Goal: Information Seeking & Learning: Learn about a topic

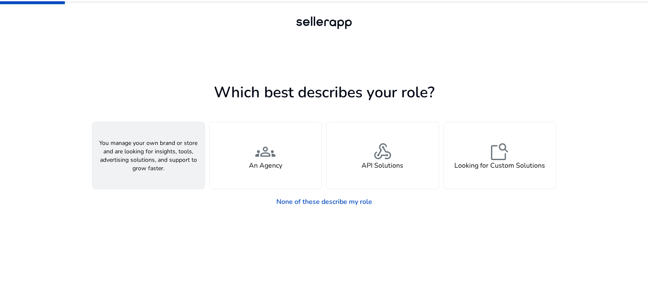
click at [163, 157] on div "person A Seller" at bounding box center [148, 155] width 112 height 67
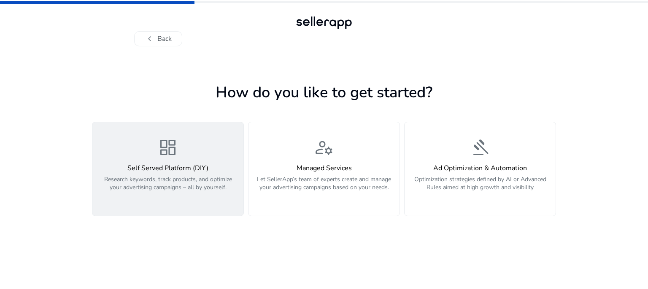
click at [159, 158] on span "dashboard" at bounding box center [168, 147] width 20 height 20
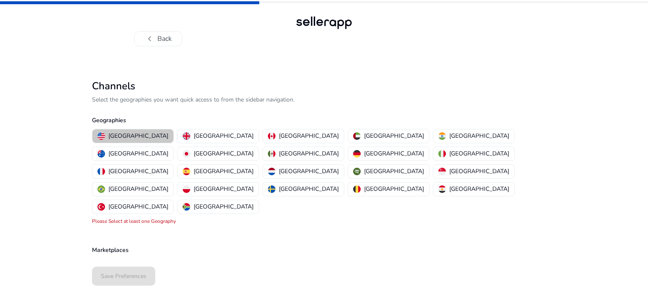
click at [137, 135] on p "[GEOGRAPHIC_DATA]" at bounding box center [138, 136] width 60 height 9
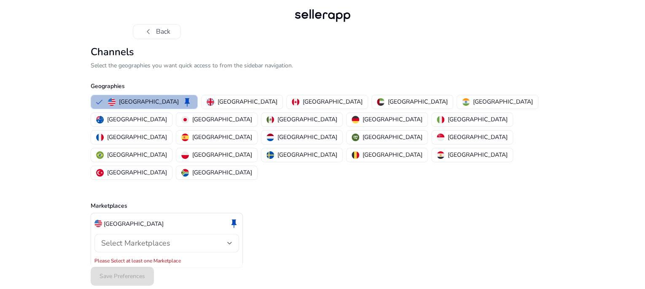
scroll to position [10, 0]
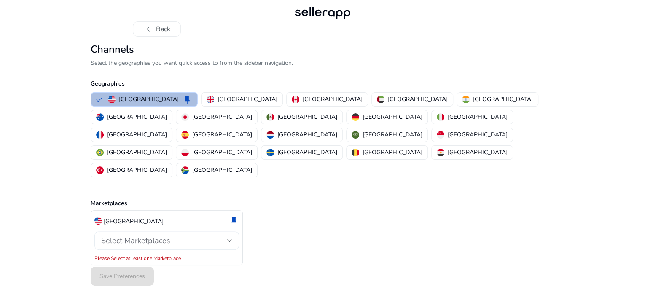
click at [229, 239] on div at bounding box center [229, 240] width 5 height 3
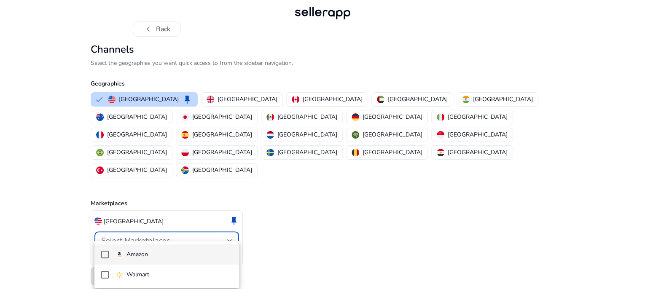
click at [108, 256] on mat-option "Amazon" at bounding box center [166, 255] width 145 height 20
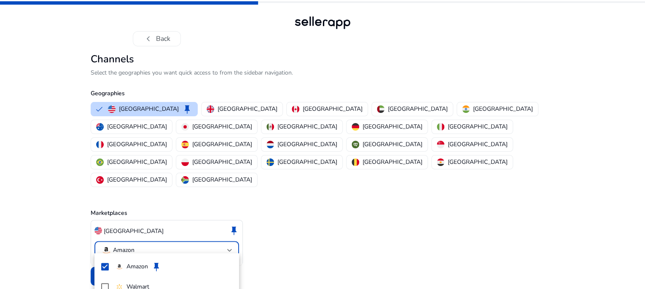
scroll to position [0, 0]
click at [118, 241] on div at bounding box center [322, 144] width 645 height 289
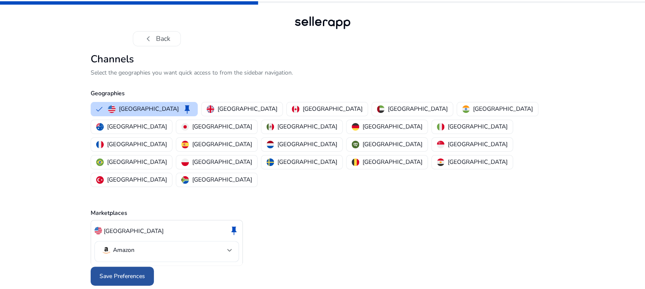
click at [130, 277] on span "Save Preferences" at bounding box center [123, 276] width 46 height 9
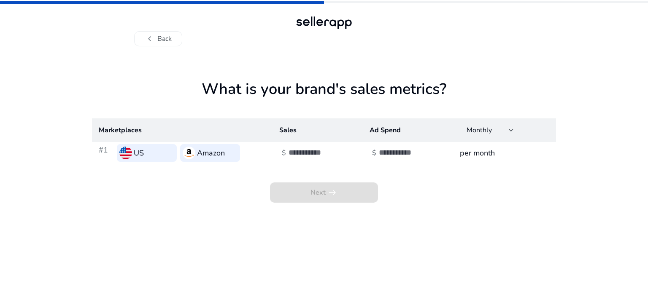
click at [304, 150] on input "number" at bounding box center [316, 152] width 57 height 9
type input "**"
click at [379, 157] on input "number" at bounding box center [407, 152] width 57 height 9
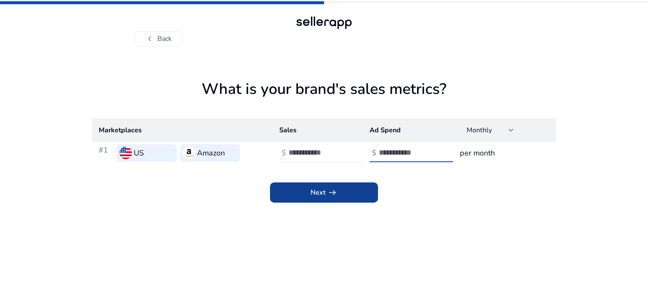
type input "**"
click at [337, 192] on span at bounding box center [324, 193] width 108 height 20
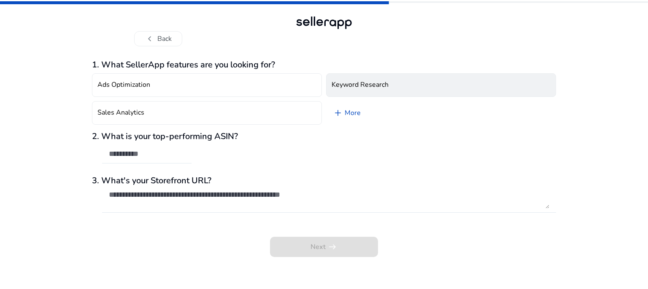
click at [368, 84] on h4 "Keyword Research" at bounding box center [359, 85] width 57 height 8
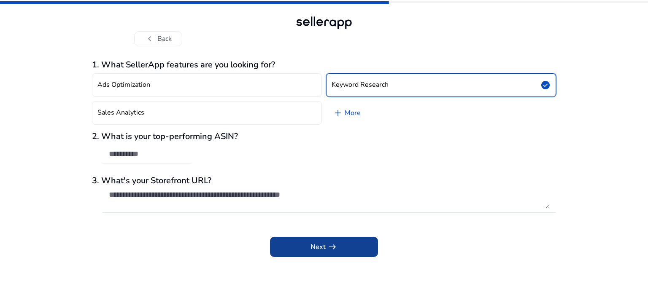
click at [337, 250] on span "arrow_right_alt" at bounding box center [332, 247] width 10 height 10
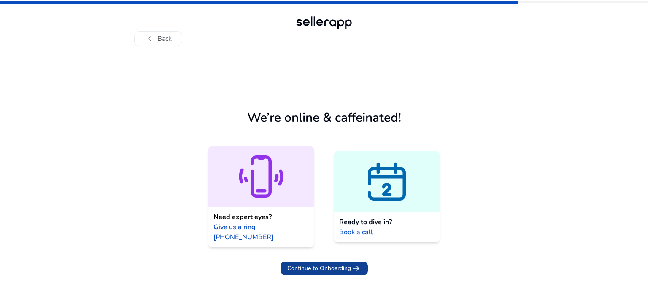
click at [328, 264] on span "Continue to Onboarding" at bounding box center [319, 268] width 64 height 9
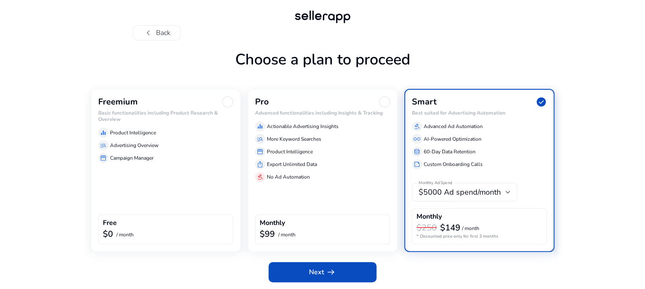
scroll to position [32, 0]
click at [167, 183] on div "Freemium Basic functionalities including Product Research & Overview equalizer …" at bounding box center [166, 170] width 150 height 163
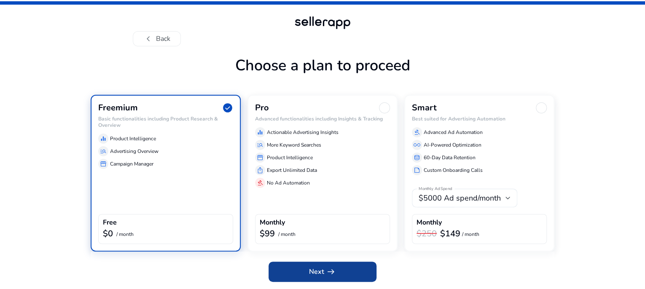
click at [310, 272] on span "Next arrow_right_alt" at bounding box center [322, 272] width 27 height 10
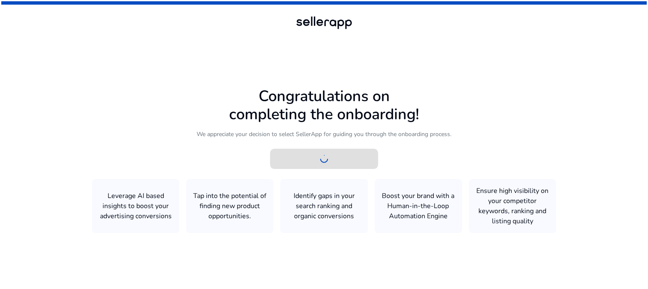
scroll to position [0, 0]
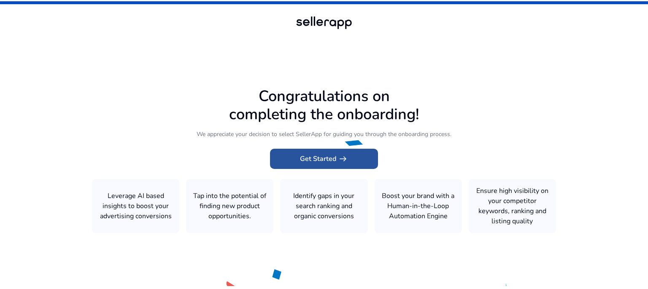
click at [323, 155] on span "Get Started arrow_right_alt" at bounding box center [324, 159] width 48 height 10
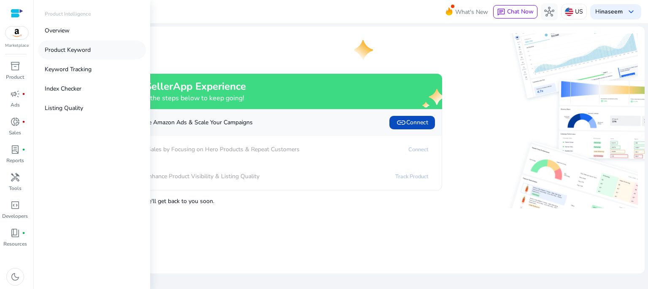
click at [79, 53] on p "Product Keyword" at bounding box center [68, 50] width 46 height 9
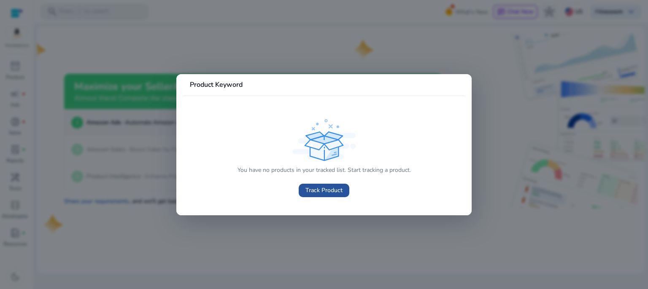
click at [322, 188] on span "Track Product" at bounding box center [323, 190] width 37 height 9
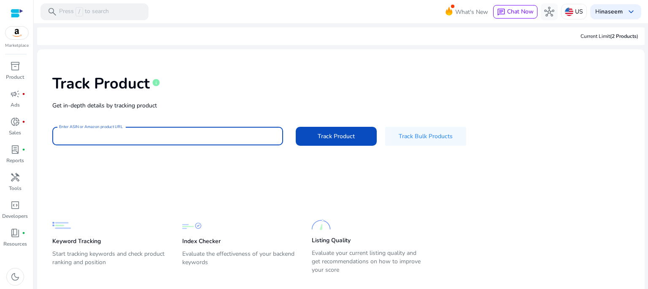
click at [99, 139] on input "Enter ASIN or Amazon product URL" at bounding box center [167, 136] width 217 height 9
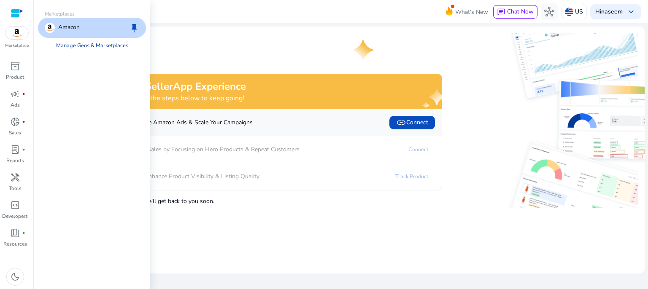
click at [87, 47] on link "Manage Geos & Marketplaces" at bounding box center [92, 45] width 86 height 15
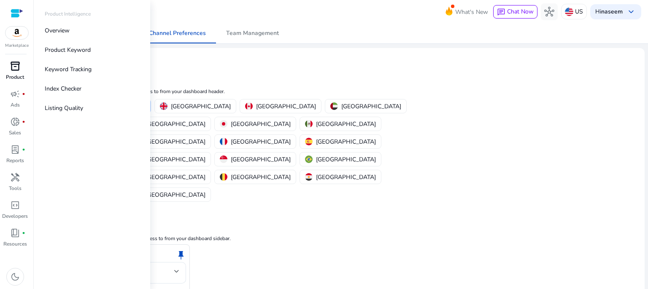
click at [16, 68] on span "inventory_2" at bounding box center [15, 66] width 10 height 10
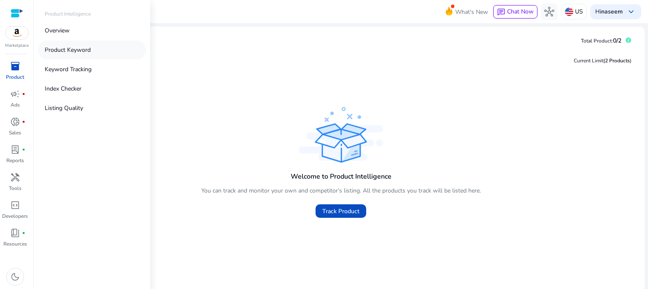
click at [63, 51] on p "Product Keyword" at bounding box center [68, 50] width 46 height 9
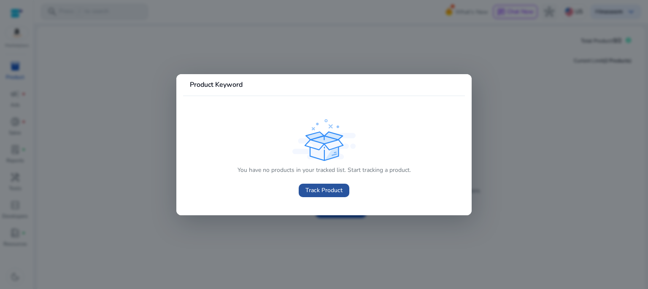
click at [302, 190] on span at bounding box center [324, 190] width 51 height 20
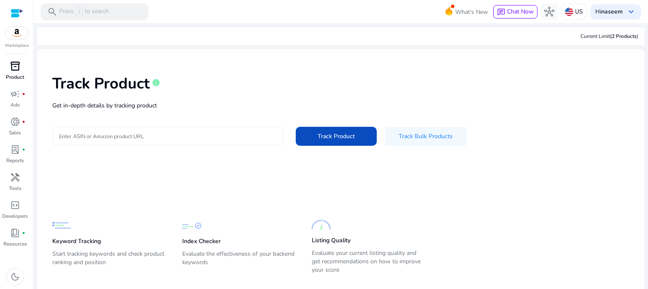
click at [139, 137] on input "Enter ASIN or Amazon product URL" at bounding box center [167, 136] width 217 height 9
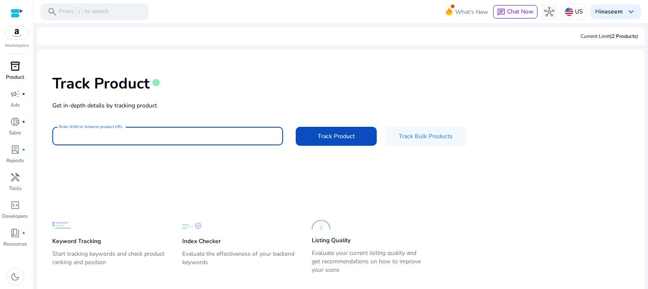
paste input "**********"
type input "**********"
click at [329, 134] on span "Track Product" at bounding box center [336, 136] width 37 height 9
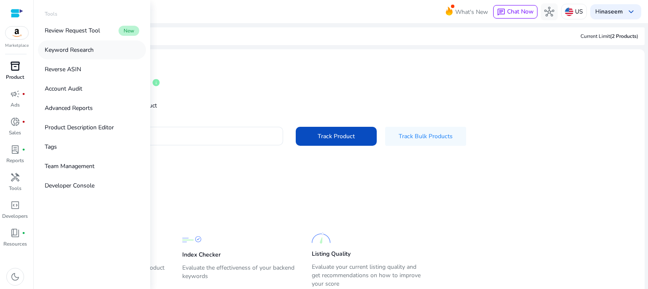
click at [82, 47] on p "Keyword Research" at bounding box center [69, 50] width 49 height 9
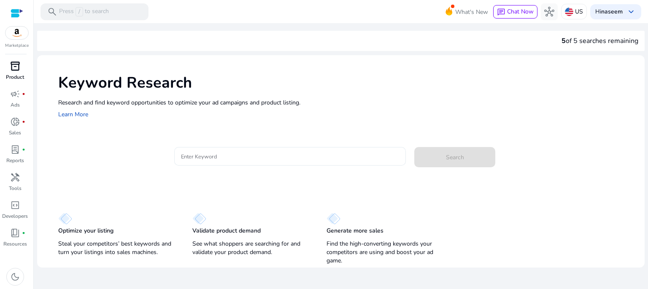
click at [227, 160] on input "Enter Keyword" at bounding box center [290, 156] width 218 height 9
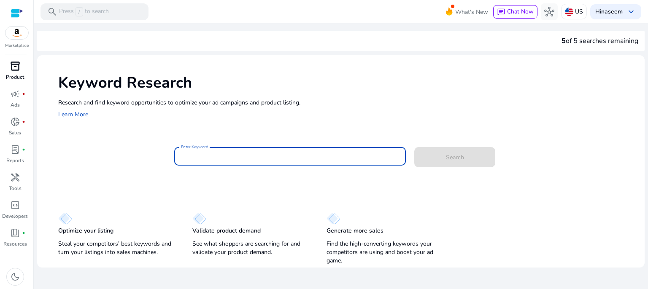
paste input "**********"
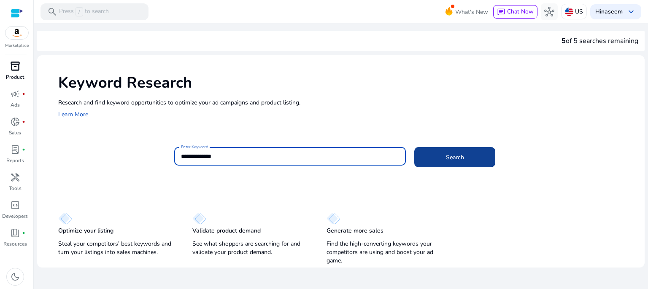
type input "**********"
click at [428, 153] on span at bounding box center [454, 157] width 81 height 20
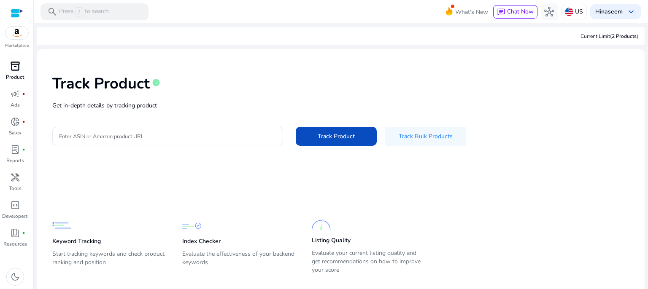
click at [16, 66] on span "inventory_2" at bounding box center [15, 66] width 10 height 10
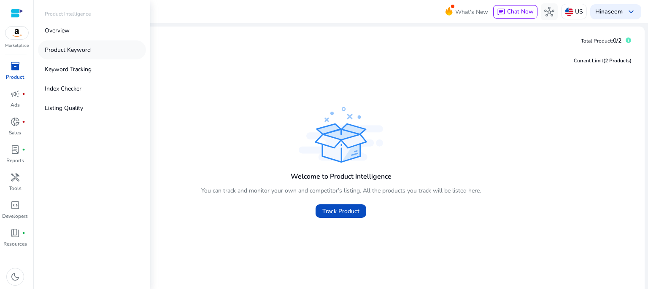
click at [62, 48] on p "Product Keyword" at bounding box center [68, 50] width 46 height 9
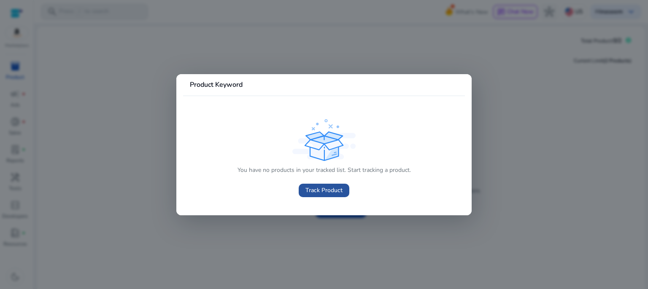
click at [325, 194] on span "Track Product" at bounding box center [323, 190] width 37 height 9
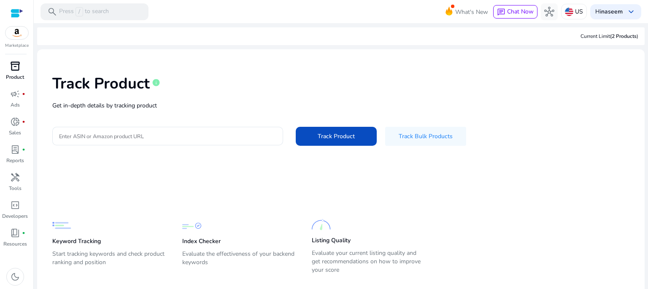
drag, startPoint x: 77, startPoint y: 253, endPoint x: 96, endPoint y: 250, distance: 19.6
click at [81, 253] on p "Start tracking keywords and check product ranking and position" at bounding box center [108, 262] width 113 height 24
click at [62, 224] on img at bounding box center [61, 225] width 19 height 19
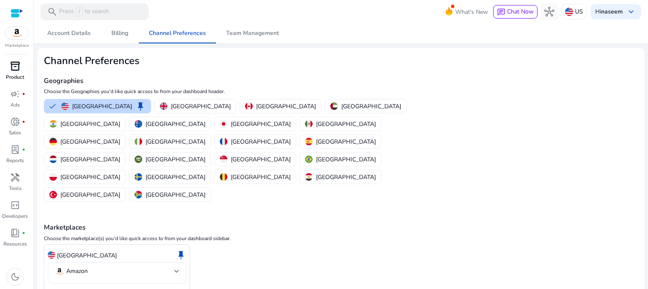
click at [176, 270] on div at bounding box center [176, 271] width 5 height 3
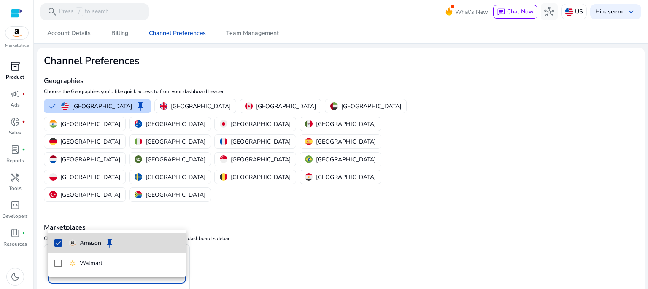
click at [136, 247] on span "Amazon keep" at bounding box center [124, 243] width 110 height 10
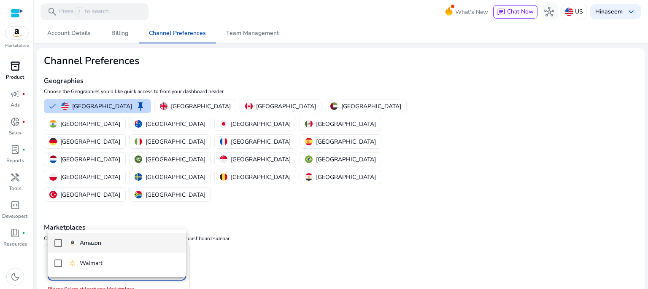
click at [94, 239] on p "Amazon" at bounding box center [91, 243] width 22 height 9
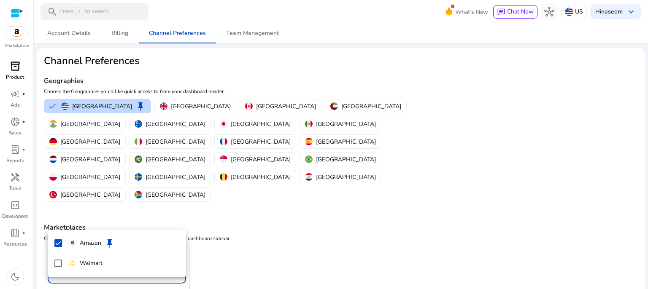
click at [233, 248] on div at bounding box center [324, 144] width 648 height 289
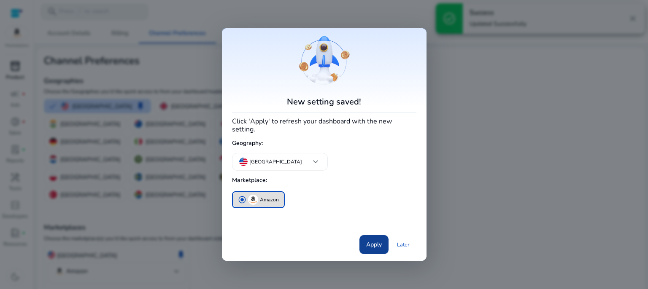
click at [367, 240] on span "Apply" at bounding box center [374, 244] width 16 height 9
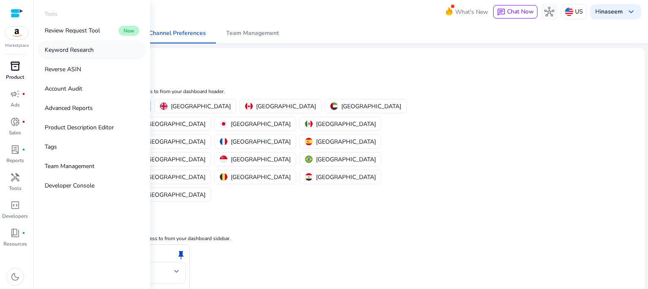
click at [78, 46] on p "Keyword Research" at bounding box center [69, 50] width 49 height 9
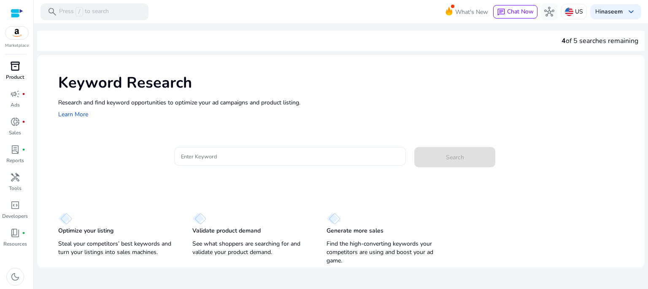
click at [191, 155] on input "Enter Keyword" at bounding box center [290, 156] width 218 height 9
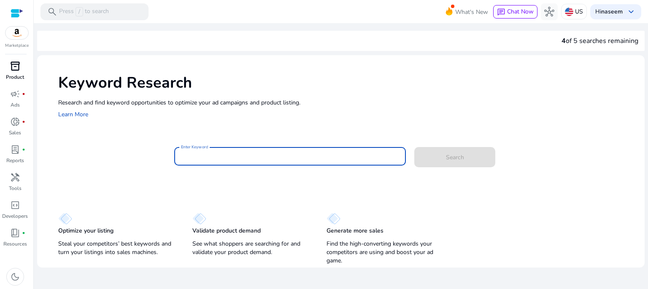
paste input "**********"
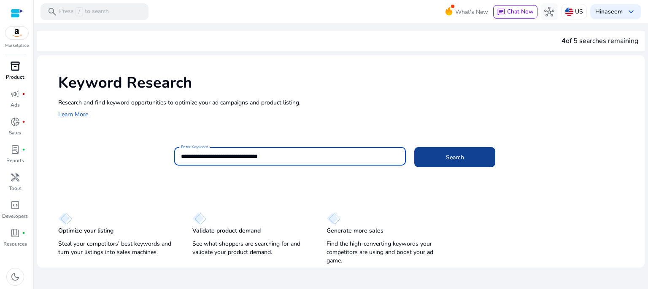
type input "**********"
click at [449, 156] on span "Search" at bounding box center [455, 157] width 18 height 9
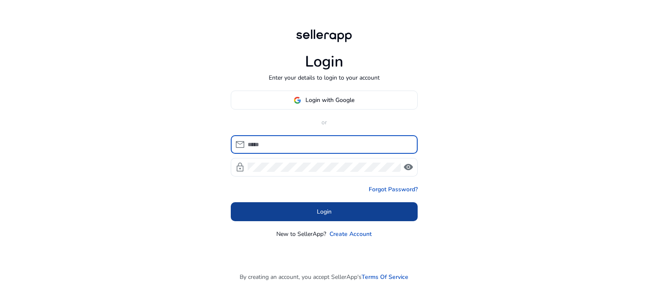
type input "**********"
click at [334, 216] on span at bounding box center [324, 212] width 187 height 20
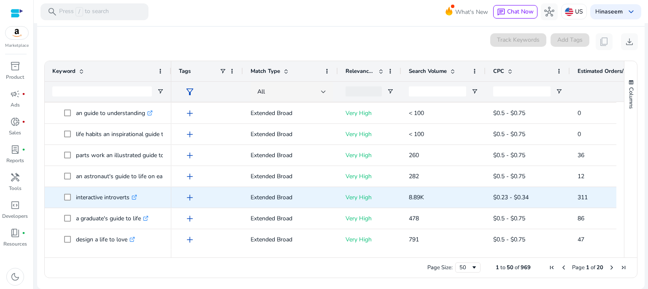
click at [354, 199] on p "Very High" at bounding box center [369, 197] width 48 height 17
click at [136, 197] on icon at bounding box center [135, 196] width 3 height 3
